Goal: Information Seeking & Learning: Learn about a topic

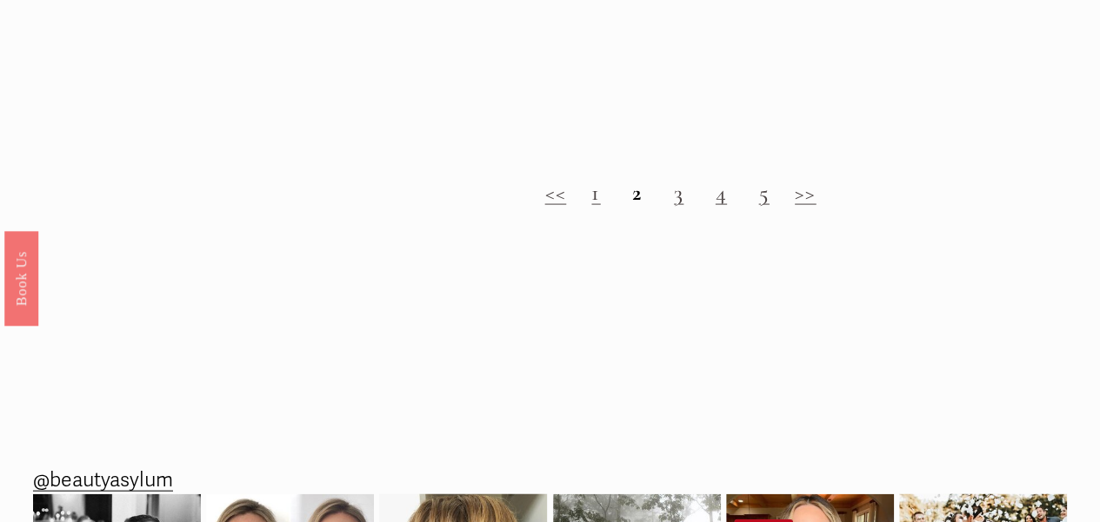
scroll to position [1624, 0]
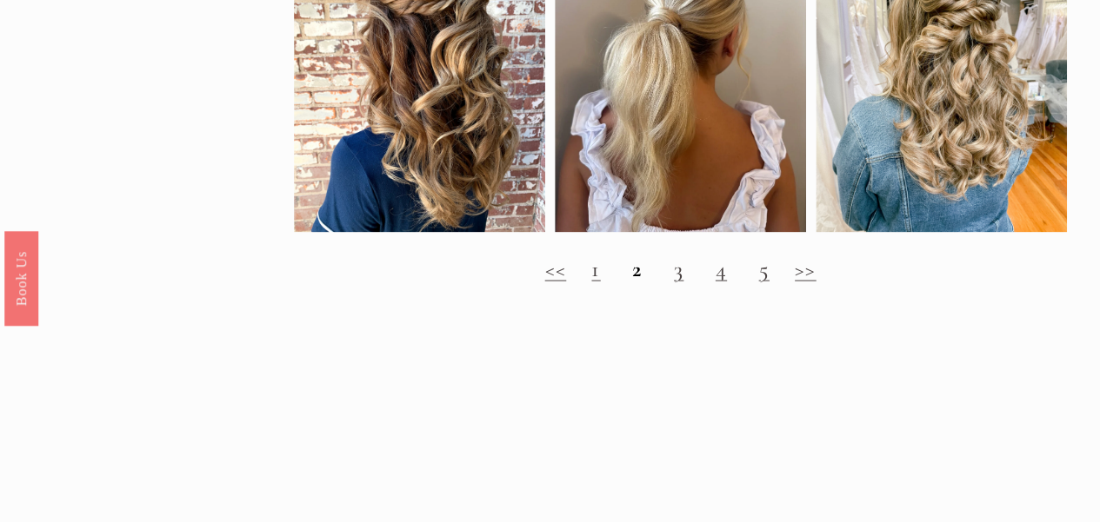
click at [810, 296] on div "<< 1 2 3 4 5 >>" at bounding box center [680, 269] width 773 height 54
click at [638, 282] on strong "2" at bounding box center [637, 268] width 10 height 27
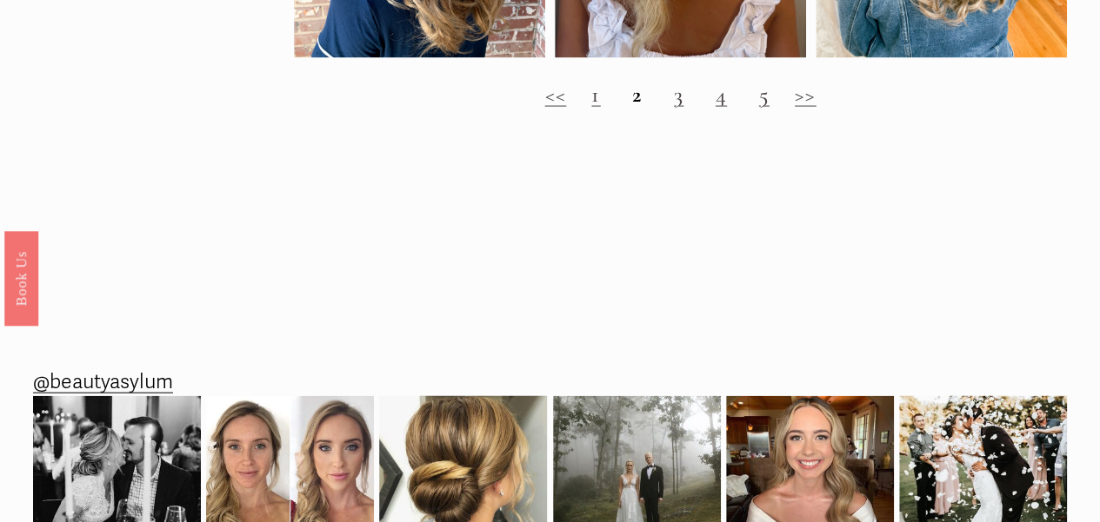
scroll to position [1711, 0]
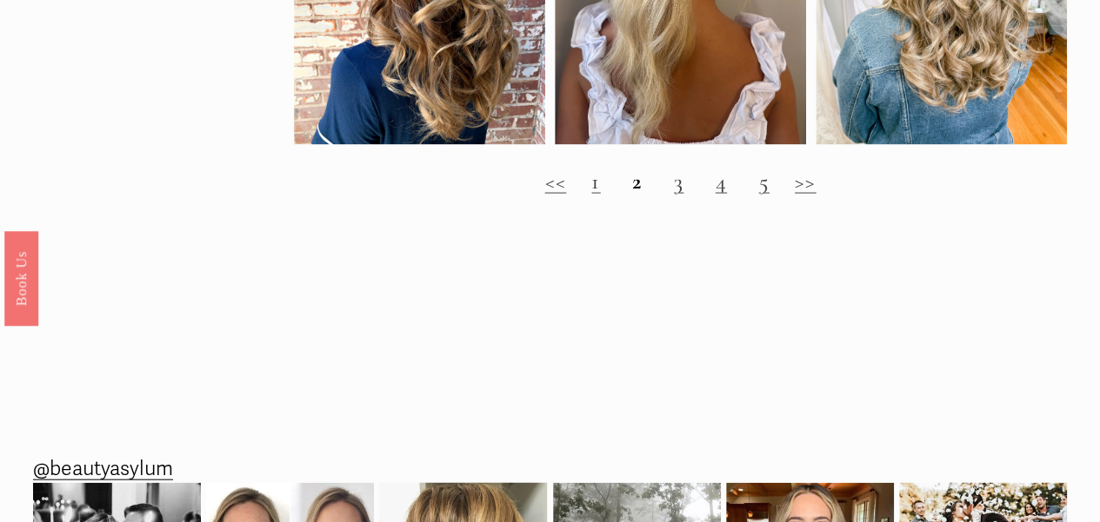
click at [679, 195] on link "3" at bounding box center [679, 181] width 10 height 27
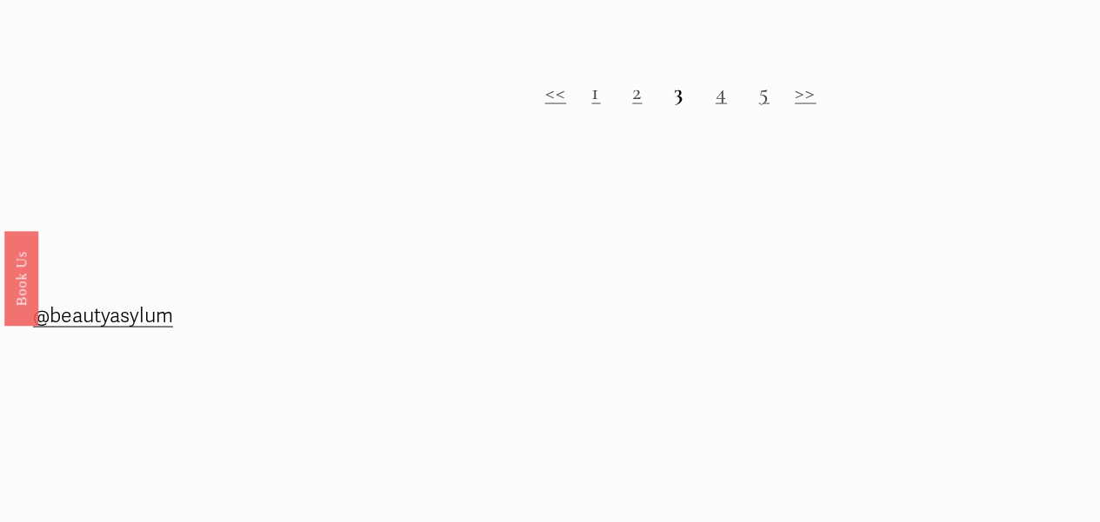
scroll to position [1739, 0]
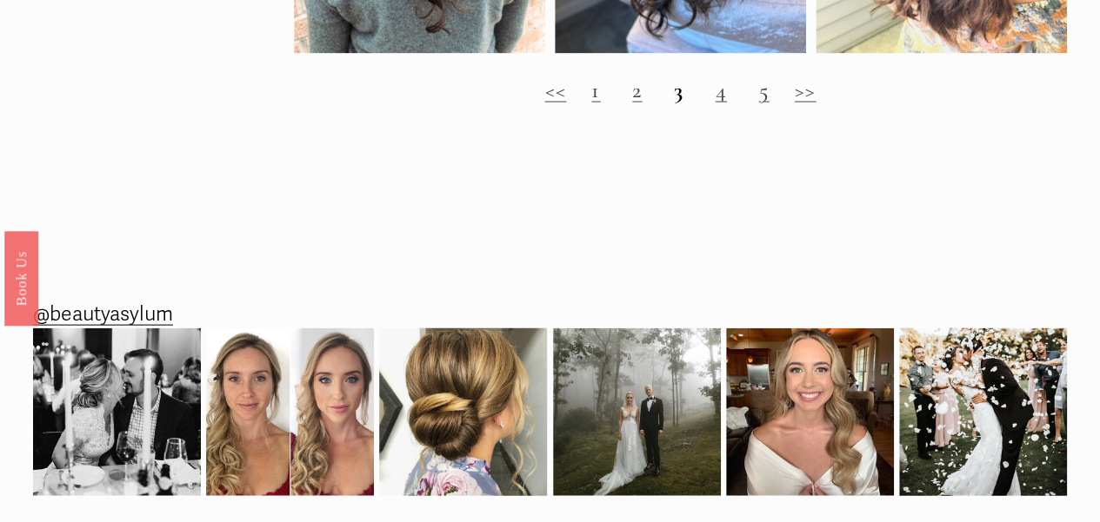
click at [795, 103] on link ">>" at bounding box center [806, 90] width 22 height 27
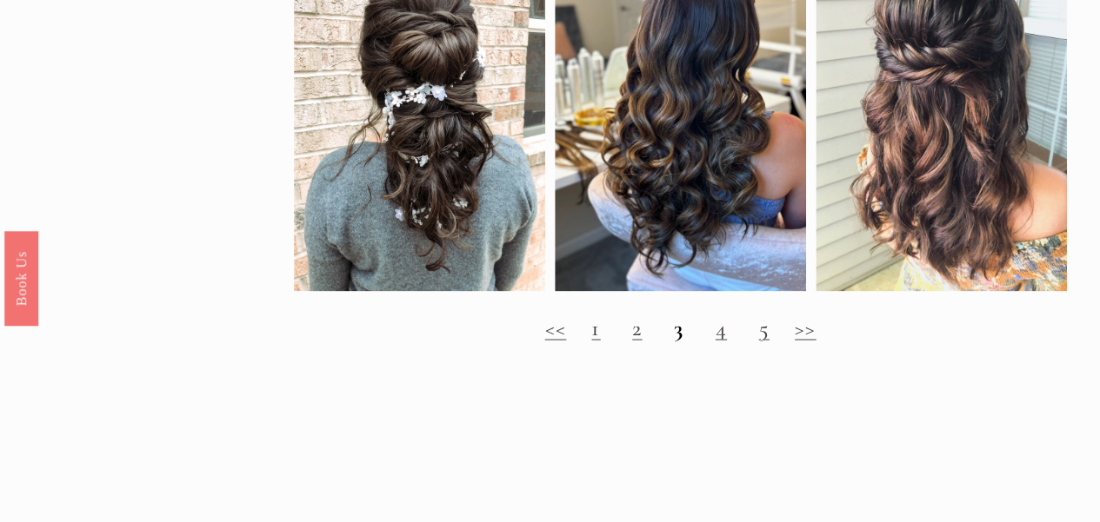
scroll to position [1391, 0]
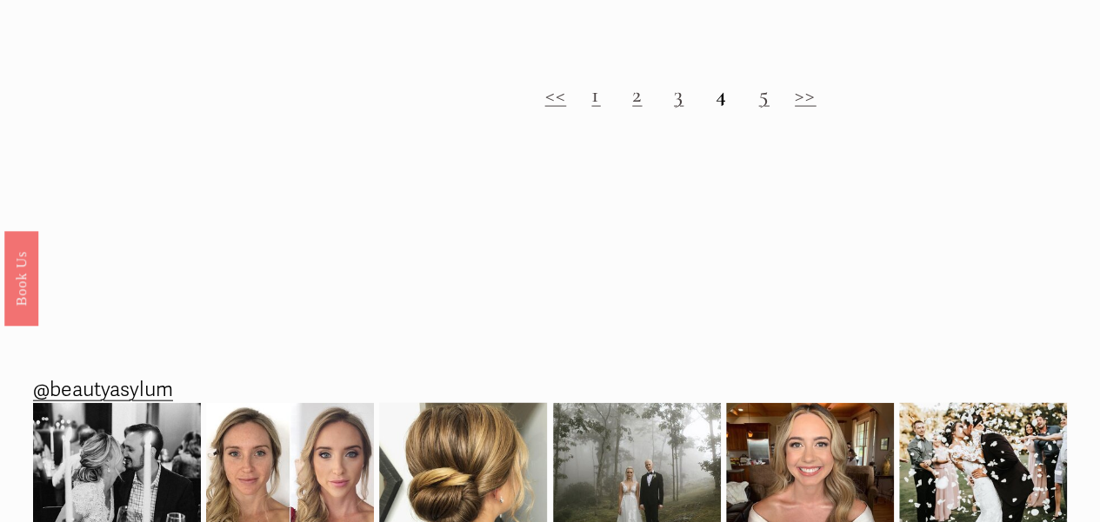
scroll to position [1739, 0]
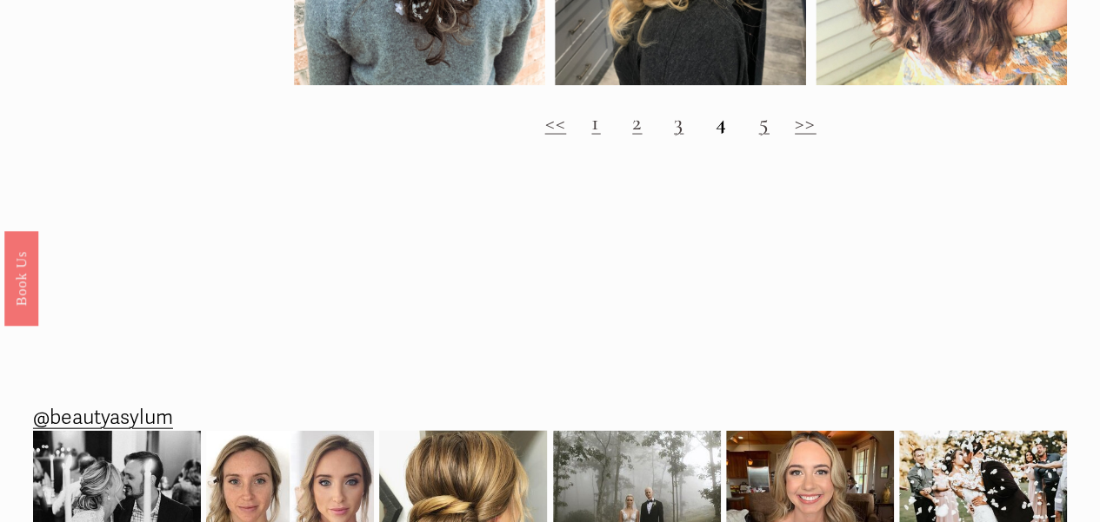
click at [762, 136] on link "5" at bounding box center [763, 122] width 10 height 27
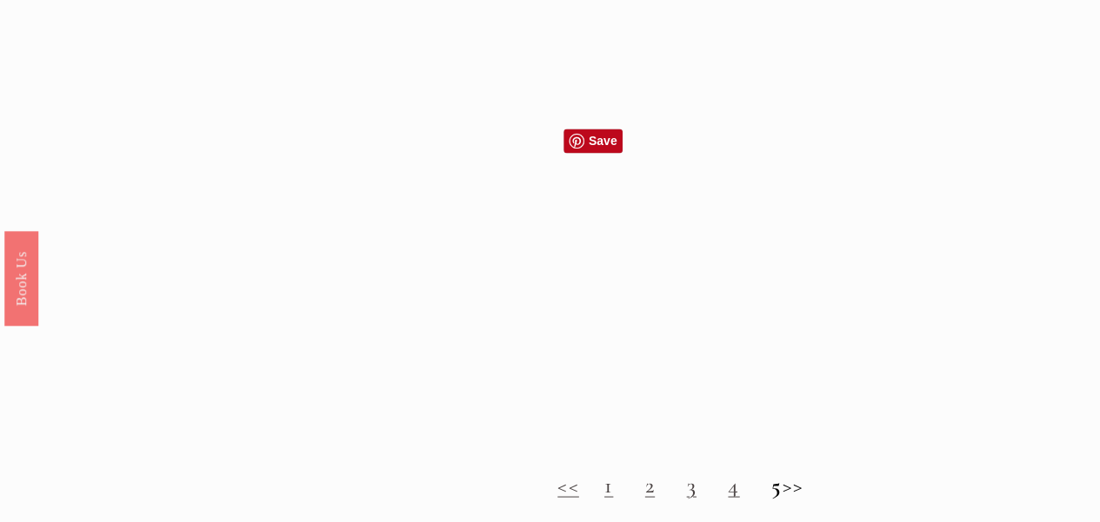
scroll to position [1565, 0]
